Goal: Task Accomplishment & Management: Use online tool/utility

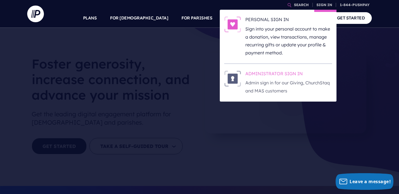
click at [287, 73] on h6 "ADMINISTRATOR SIGN IN" at bounding box center [288, 75] width 87 height 8
click at [294, 73] on h6 "ADMINISTRATOR SIGN IN" at bounding box center [288, 75] width 87 height 8
click at [293, 74] on h6 "ADMINISTRATOR SIGN IN" at bounding box center [288, 75] width 87 height 8
